Goal: Task Accomplishment & Management: Use online tool/utility

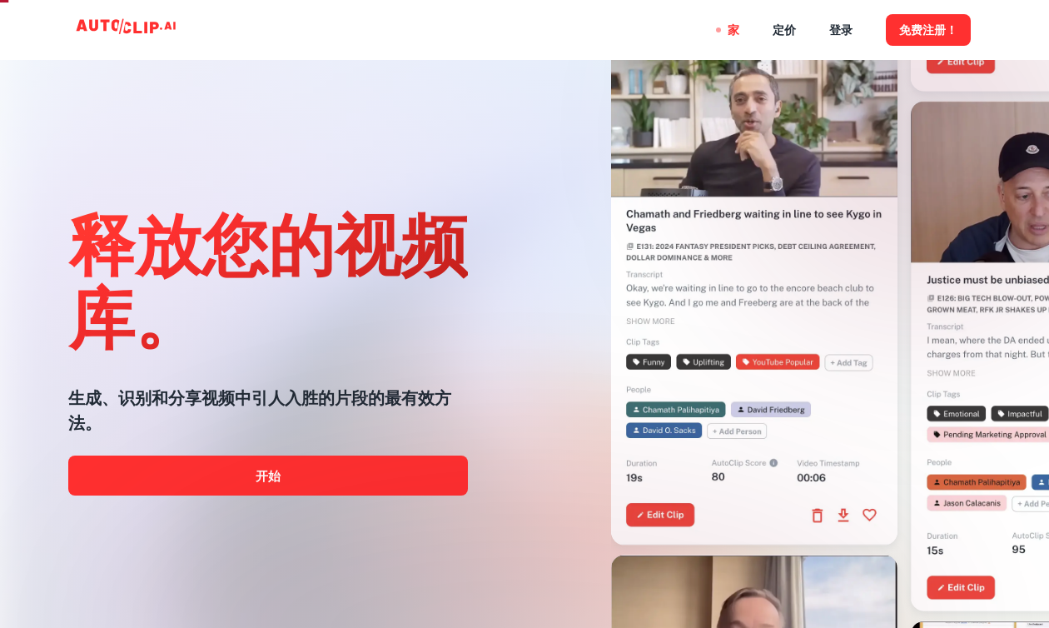
click at [392, 487] on div at bounding box center [525, 627] width 840 height 333
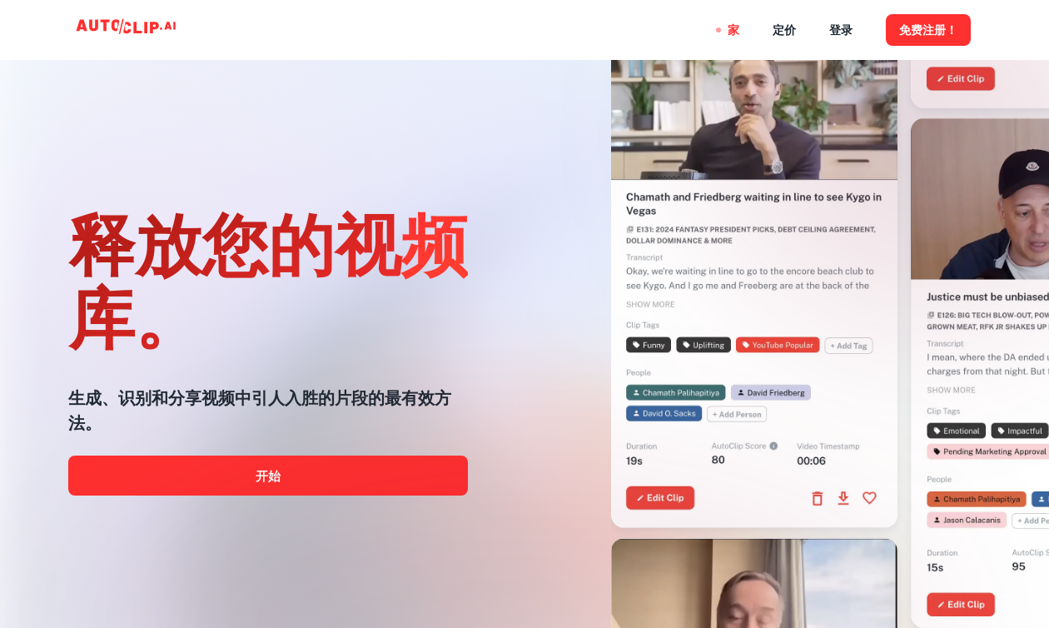
click at [356, 491] on div at bounding box center [525, 627] width 840 height 333
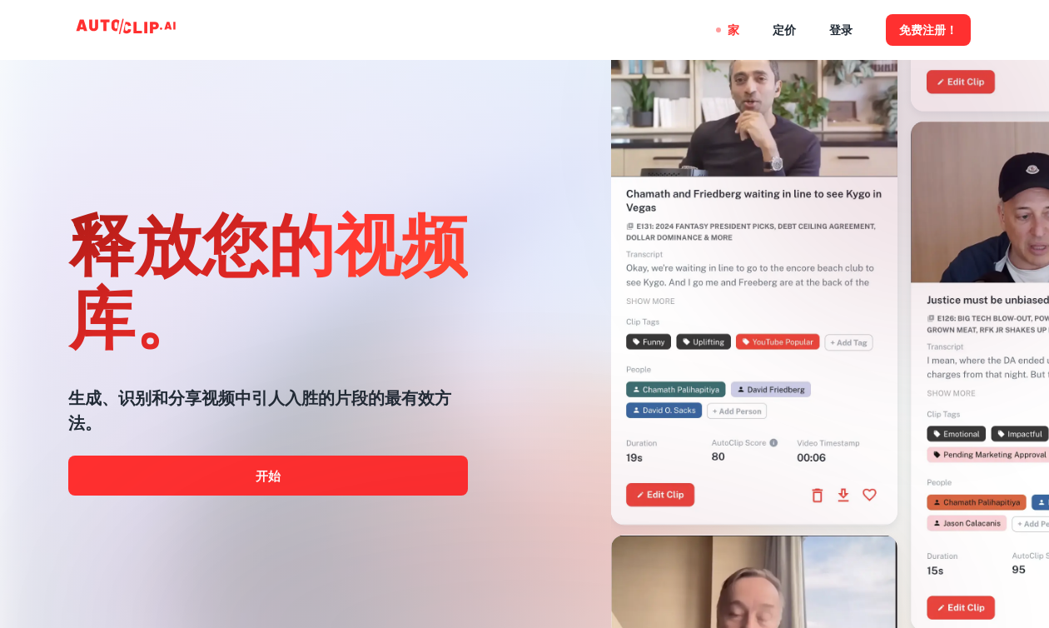
click at [361, 476] on div at bounding box center [525, 627] width 840 height 333
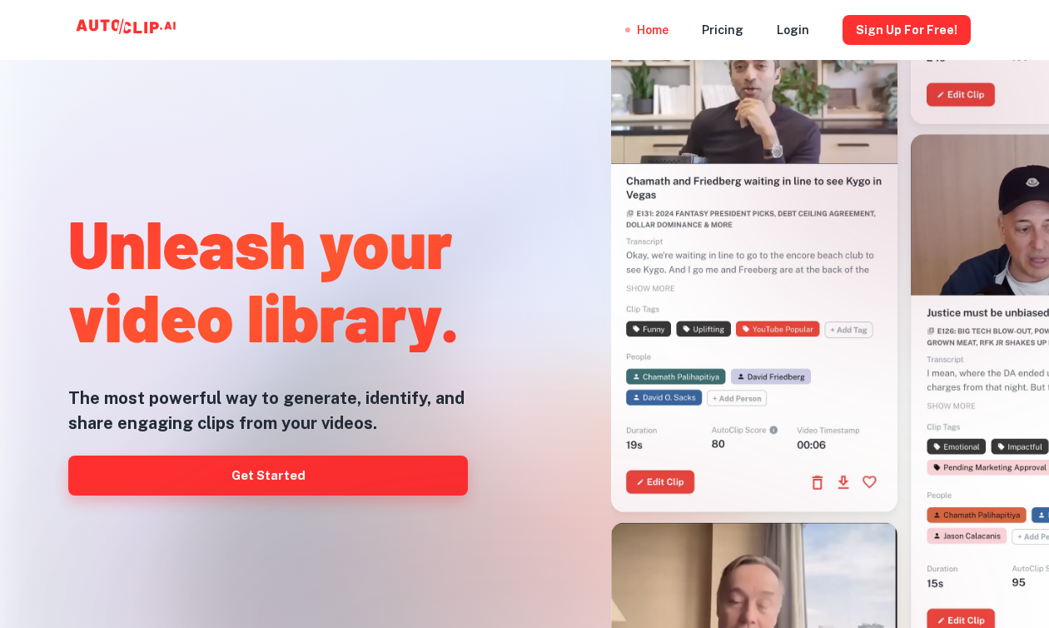
click at [229, 457] on link "Get Started" at bounding box center [268, 476] width 400 height 40
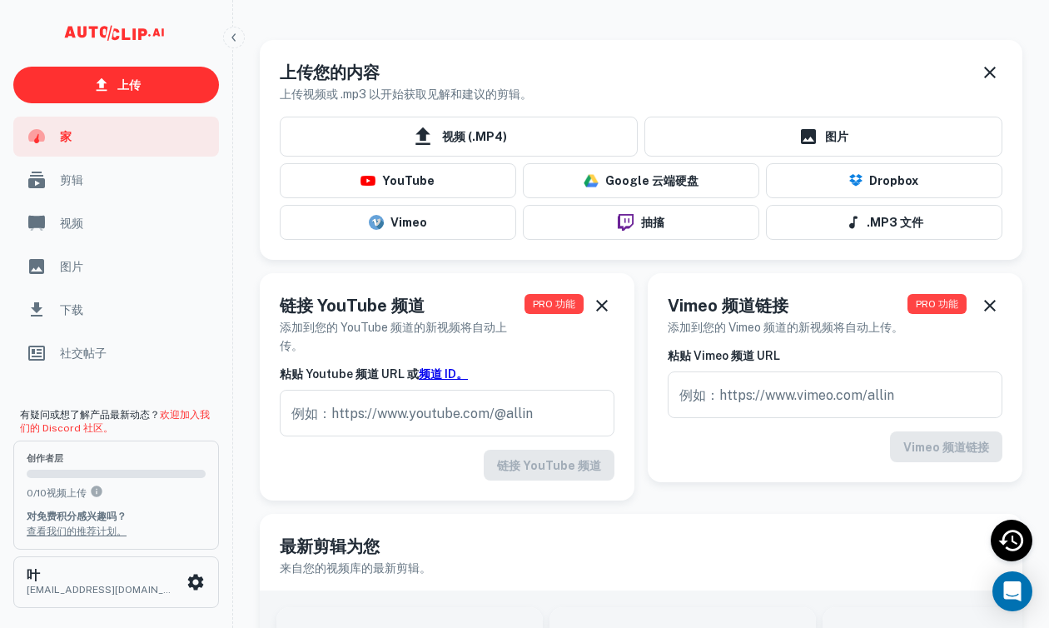
click at [80, 178] on font "剪辑" at bounding box center [71, 179] width 23 height 13
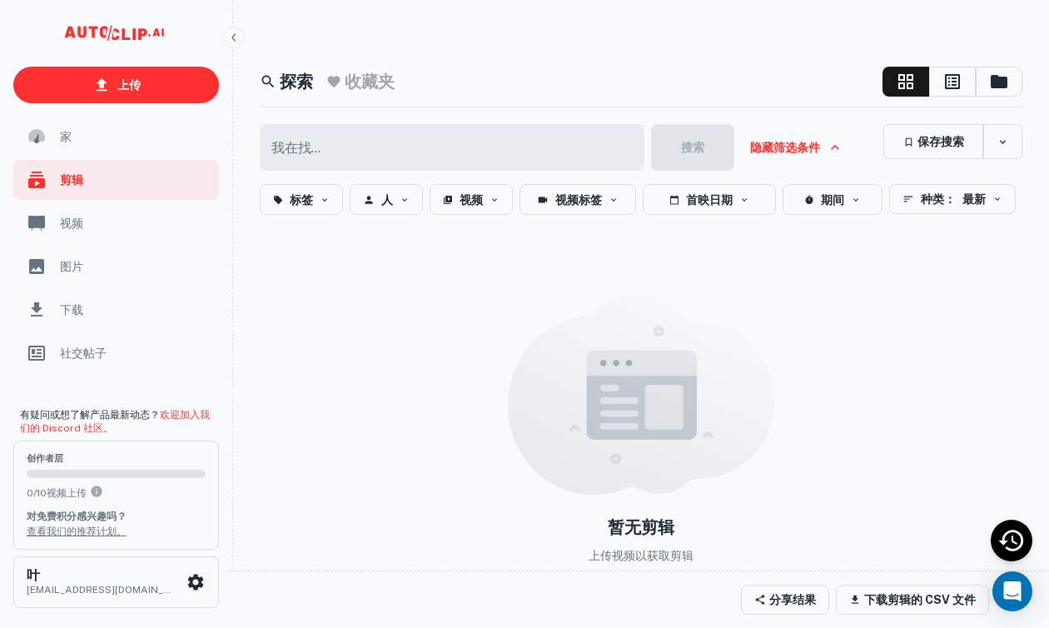
scroll to position [17, 0]
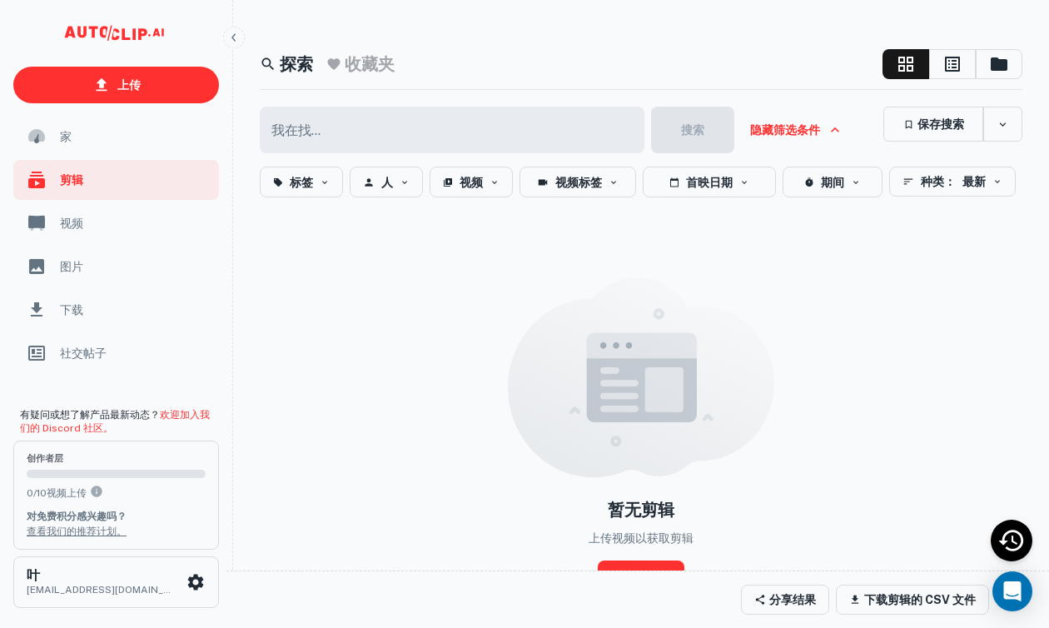
click at [155, 151] on div "家" at bounding box center [116, 137] width 206 height 40
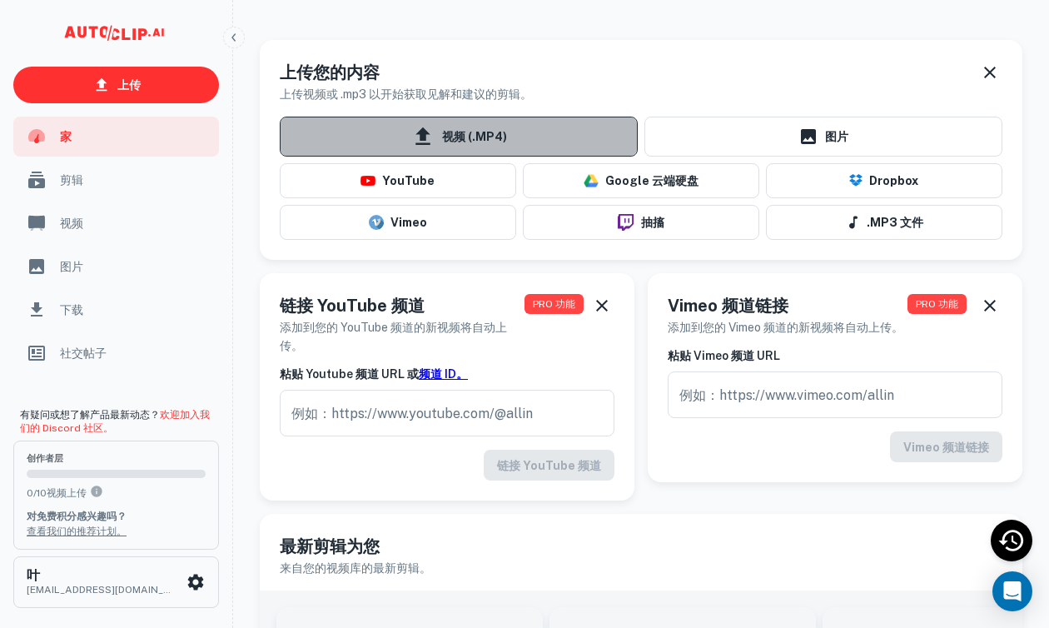
click at [476, 142] on font "视频 (.MP4)" at bounding box center [474, 137] width 65 height 13
click at [0, 0] on input "视频 (.MP4)" at bounding box center [0, 0] width 0 height 0
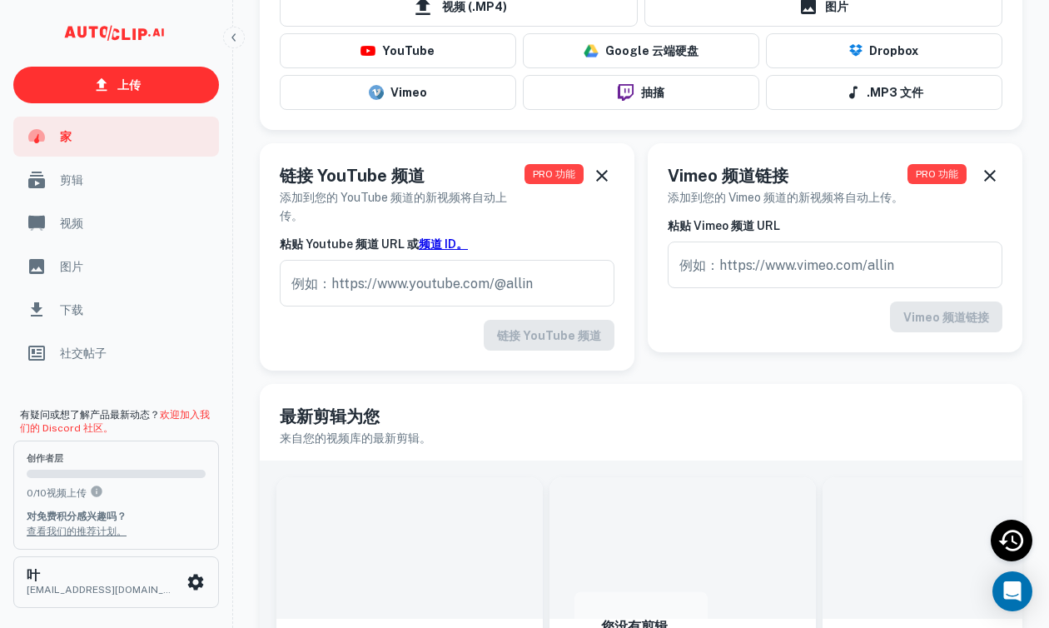
scroll to position [96, 0]
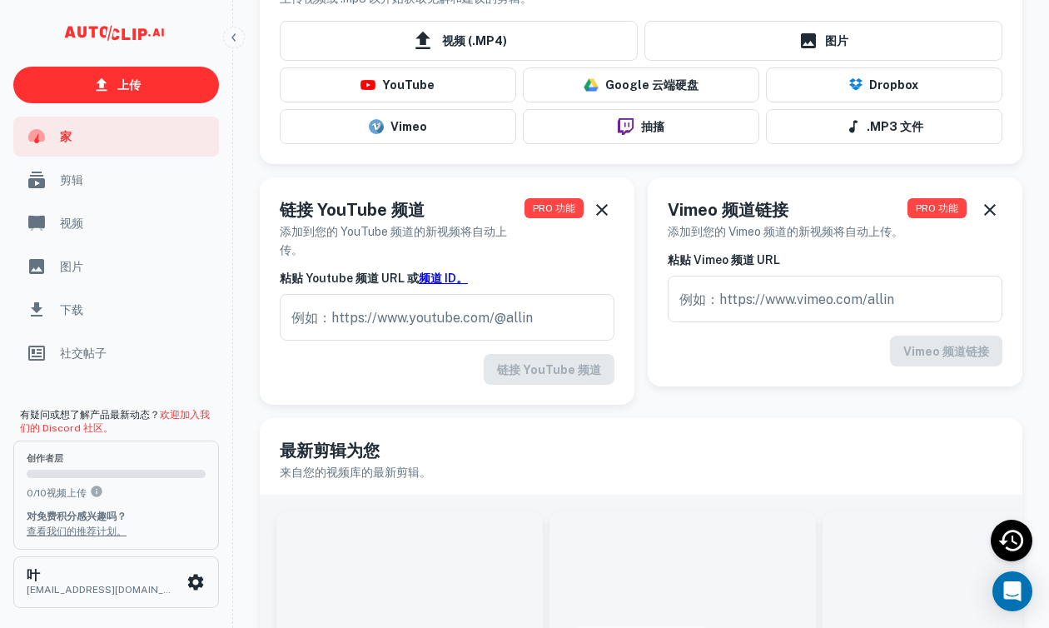
click at [162, 182] on span "剪辑" at bounding box center [134, 180] width 149 height 18
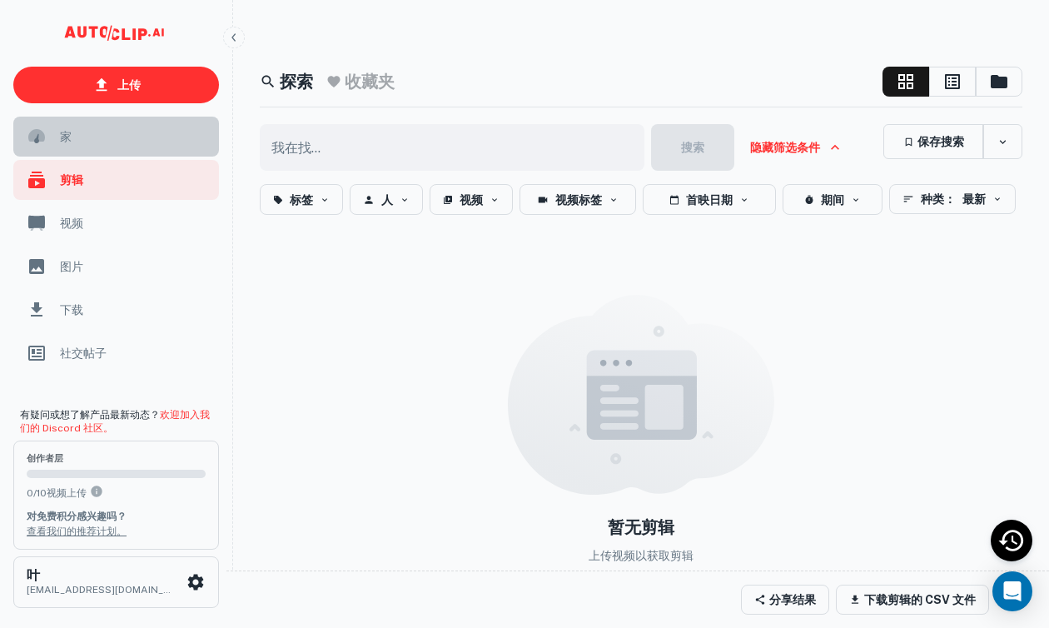
click at [147, 130] on span "家" at bounding box center [134, 136] width 149 height 18
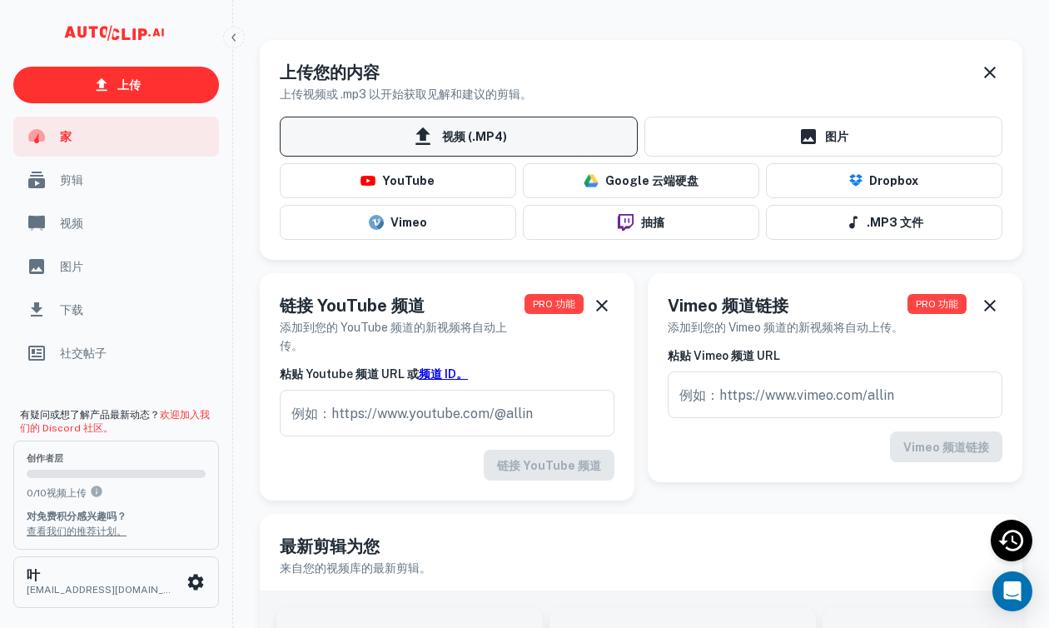
click at [519, 136] on span "视频 (.MP4)" at bounding box center [459, 137] width 358 height 40
click at [0, 0] on input "视频 (.MP4)" at bounding box center [0, 0] width 0 height 0
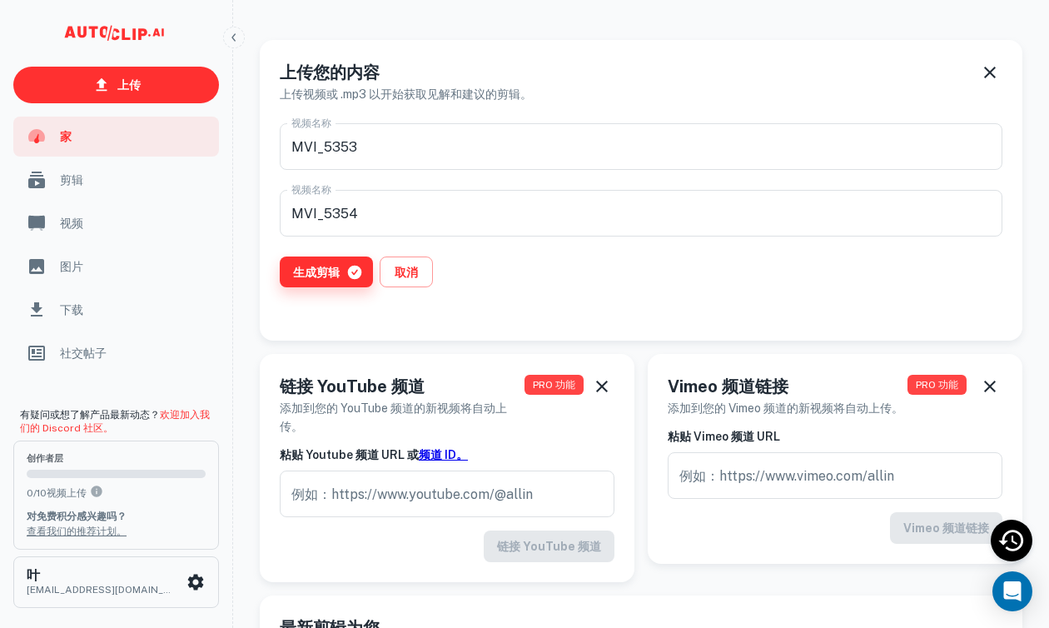
click at [339, 269] on font "生成剪辑" at bounding box center [316, 272] width 47 height 13
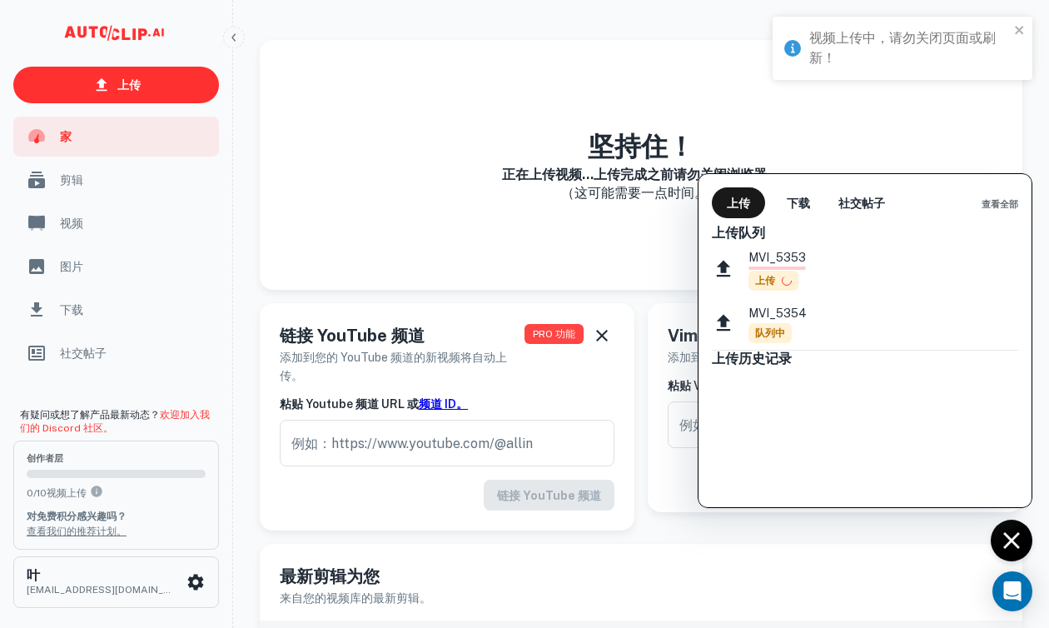
click at [132, 180] on div at bounding box center [524, 314] width 1049 height 628
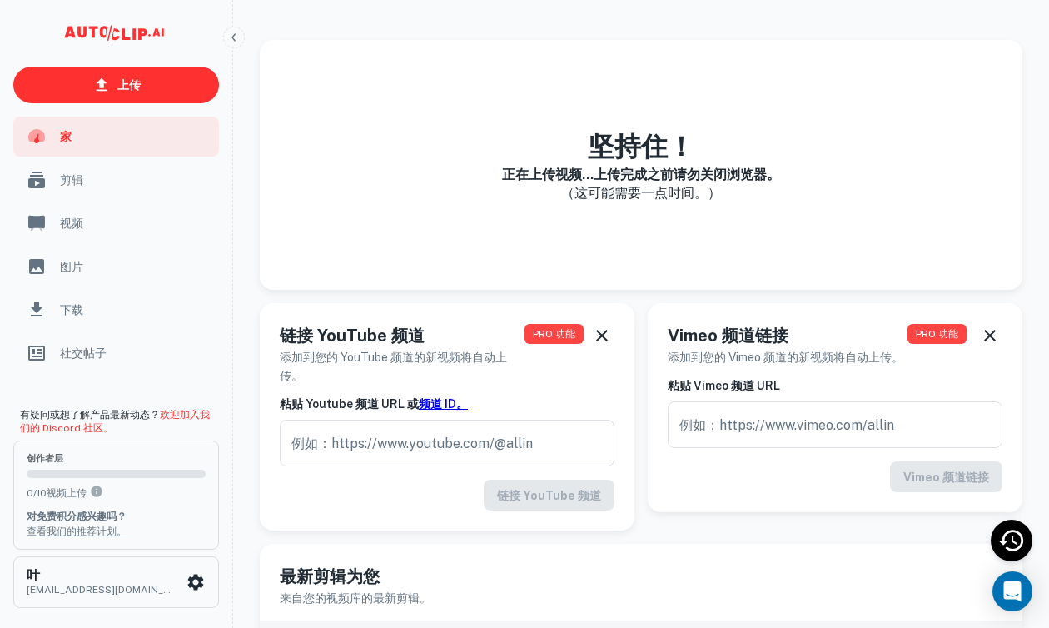
click at [129, 182] on span "剪辑" at bounding box center [134, 180] width 149 height 18
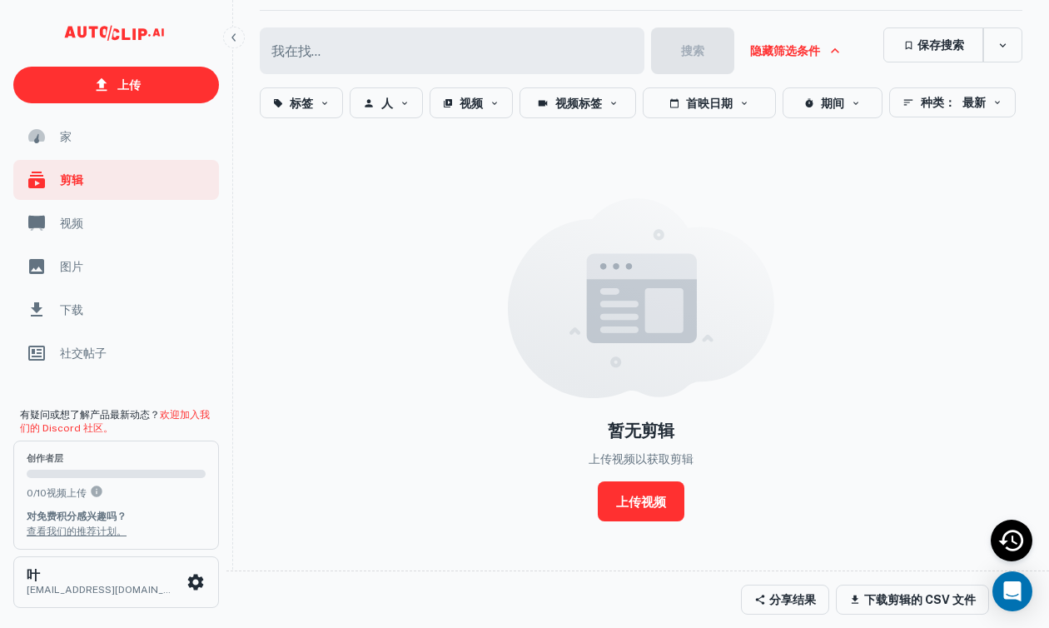
scroll to position [113, 0]
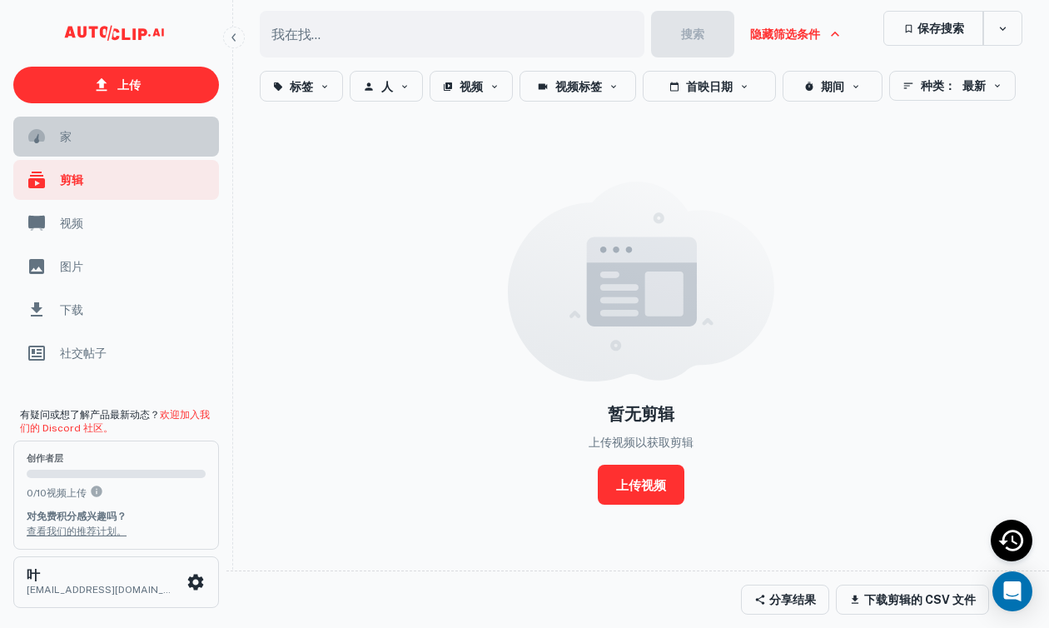
click at [141, 129] on span "家" at bounding box center [134, 136] width 149 height 18
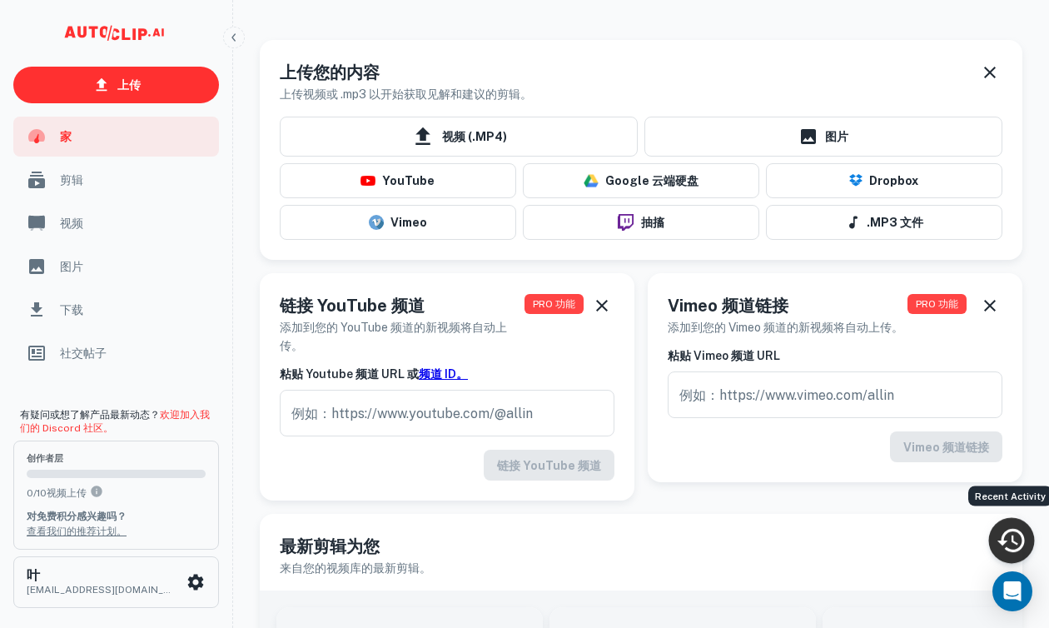
click at [1009, 529] on icon "最近活动" at bounding box center [1011, 540] width 27 height 23
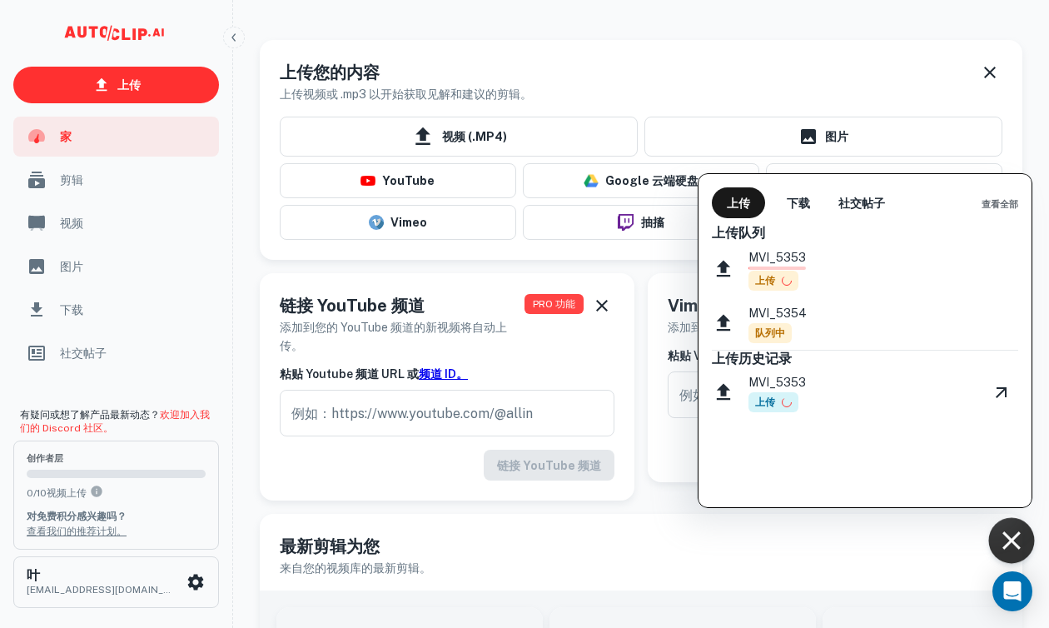
click at [745, 74] on div at bounding box center [524, 314] width 1049 height 628
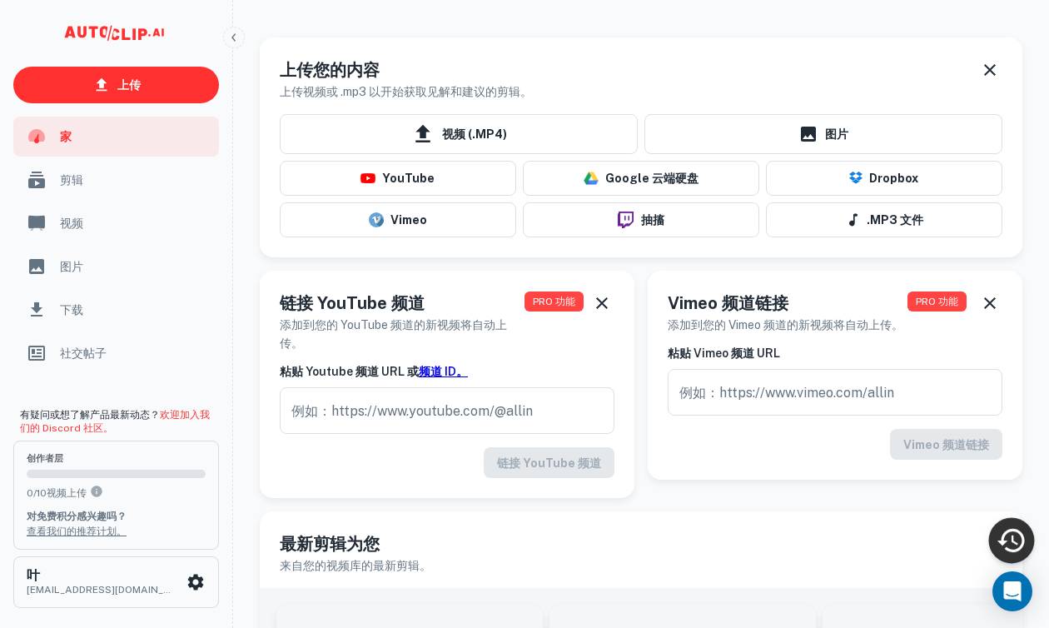
scroll to position [2, 0]
click at [134, 283] on div "图片" at bounding box center [116, 267] width 206 height 40
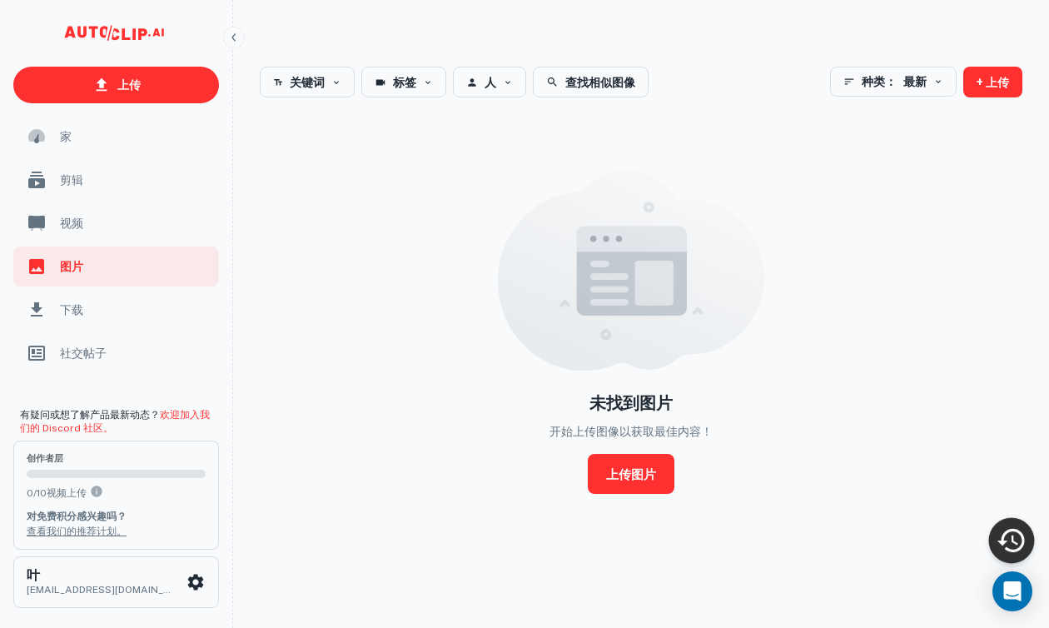
click at [138, 314] on span "下载" at bounding box center [134, 310] width 149 height 18
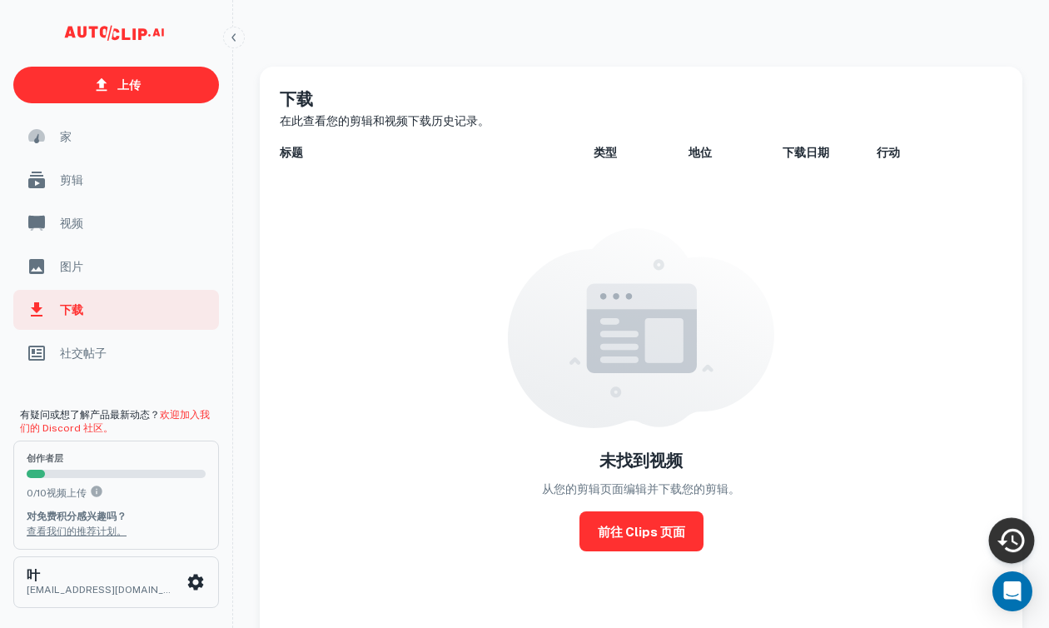
click at [137, 218] on span "视频" at bounding box center [134, 223] width 149 height 18
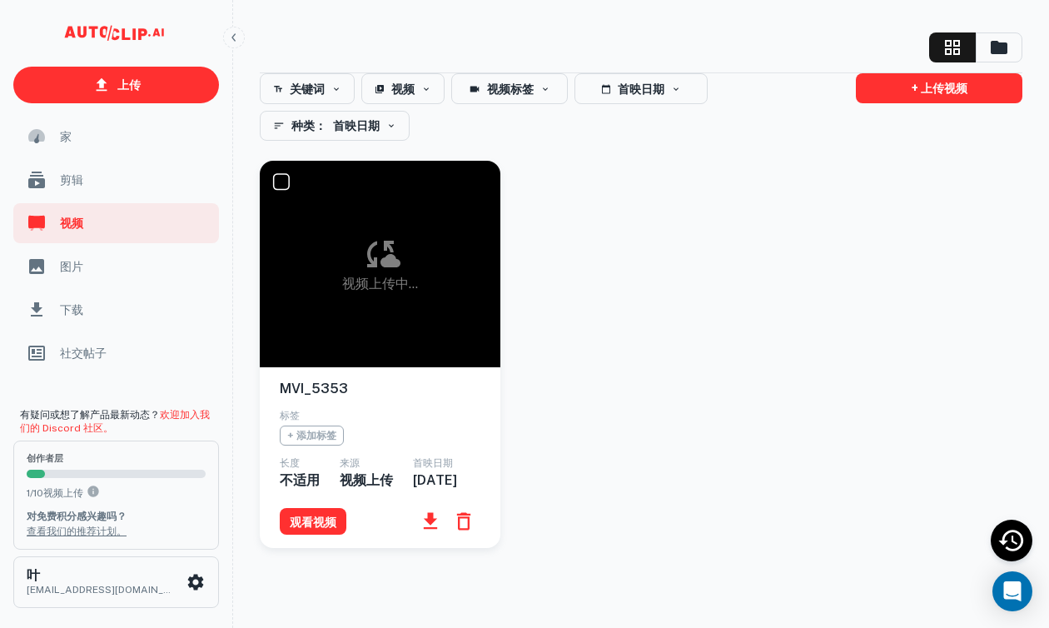
scroll to position [50, 0]
click at [282, 165] on input "checkbox" at bounding box center [280, 181] width 33 height 33
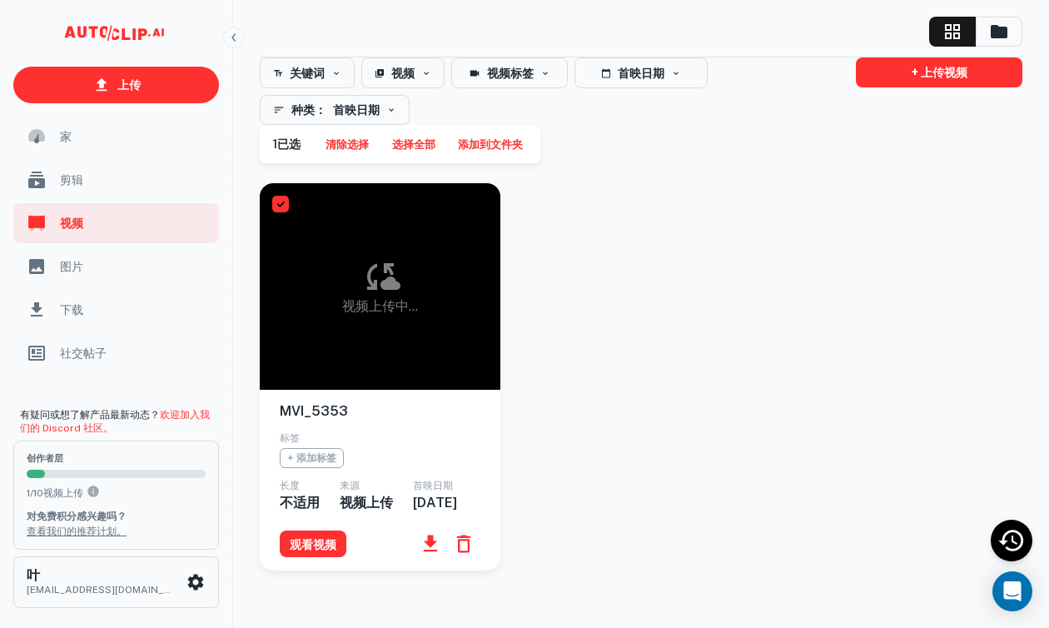
click at [280, 198] on input "checkbox" at bounding box center [280, 203] width 33 height 33
checkbox input "false"
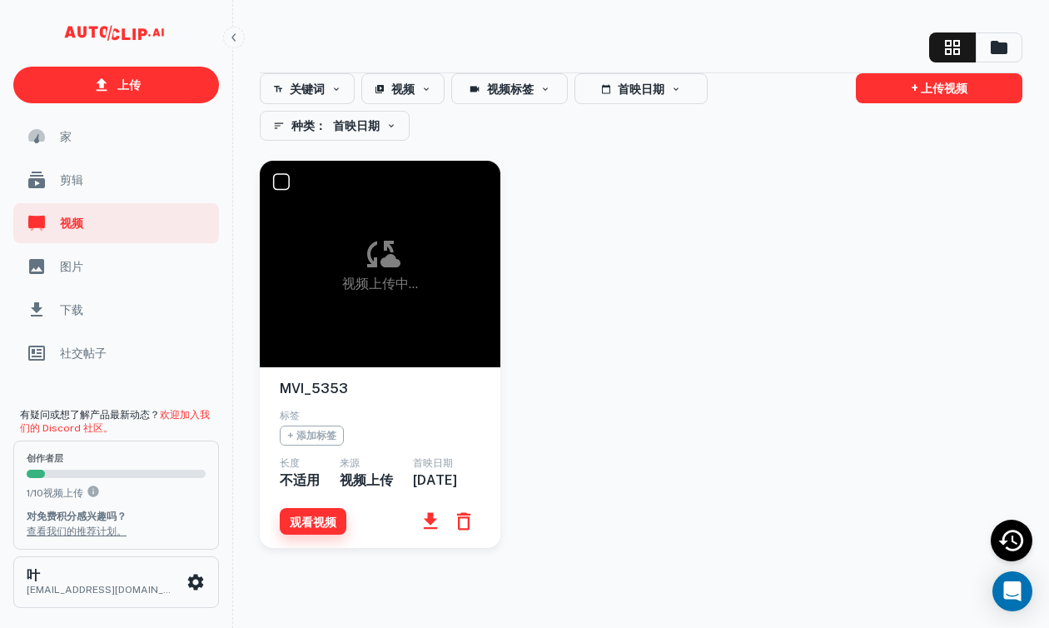
click at [314, 529] on font "观看视频" at bounding box center [313, 521] width 47 height 21
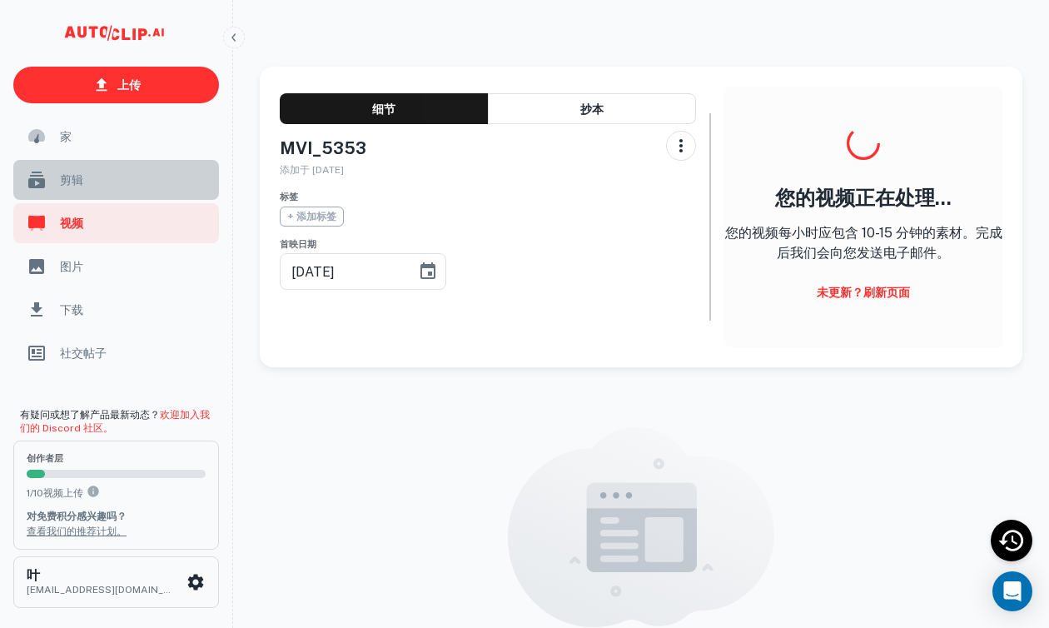
click at [107, 172] on span "剪辑" at bounding box center [134, 180] width 149 height 18
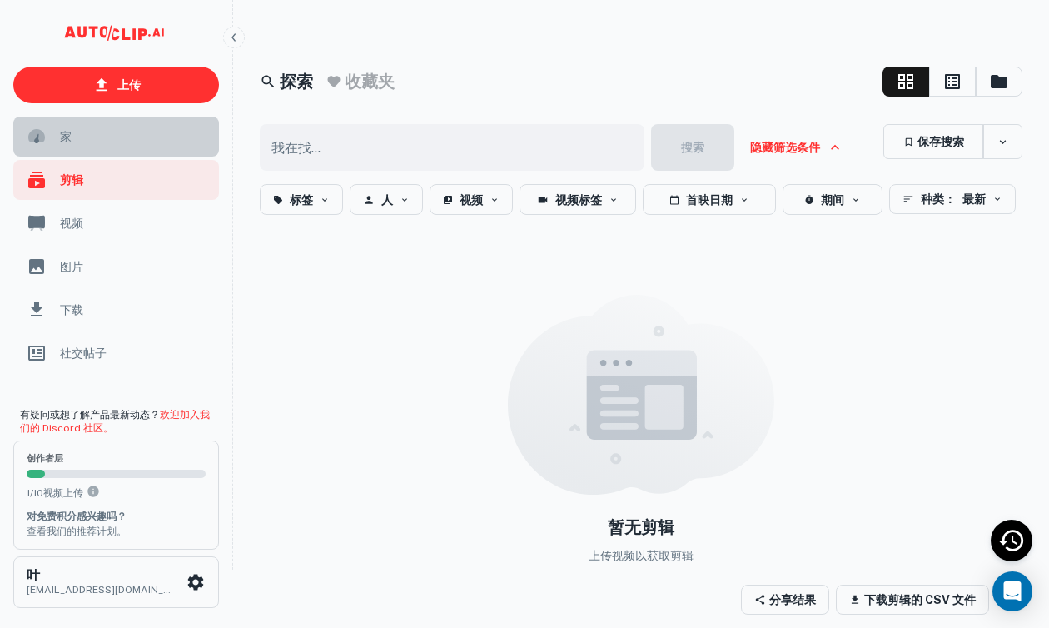
click at [109, 143] on span "家" at bounding box center [134, 136] width 149 height 18
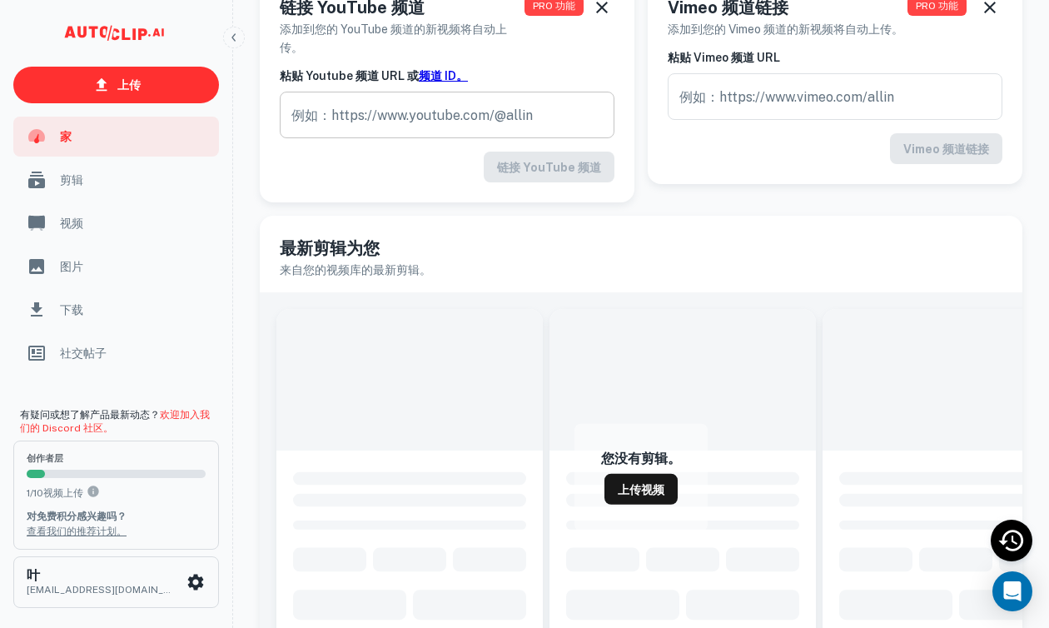
scroll to position [297, 0]
